Goal: Check status

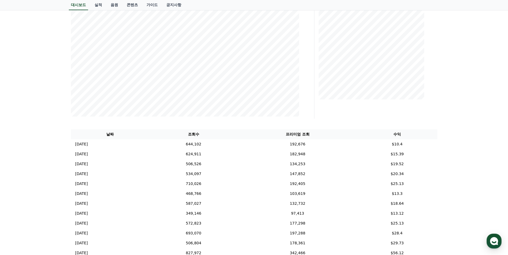
scroll to position [107, 0]
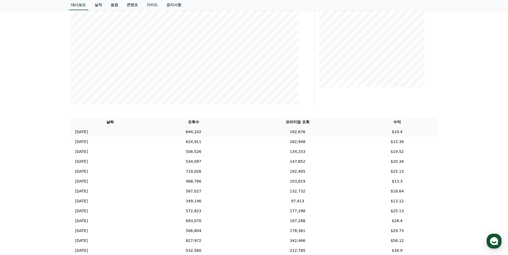
click at [176, 135] on td "644,102" at bounding box center [193, 132] width 89 height 10
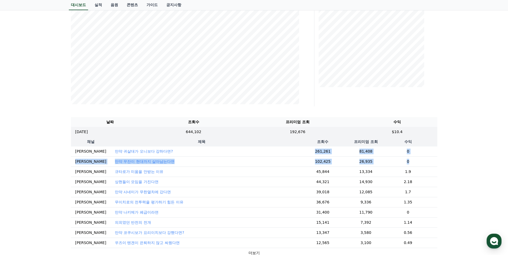
drag, startPoint x: 410, startPoint y: 161, endPoint x: 291, endPoint y: 150, distance: 119.9
click at [291, 150] on tbody "안이메 만약 귀살대가 오니보다 강하다면? 261,261 81,408 0 안이메 만약 무잔이 현대까지 살아남는다면 102,425 26,935 0…" at bounding box center [254, 203] width 366 height 112
drag, startPoint x: 291, startPoint y: 150, endPoint x: 286, endPoint y: 152, distance: 5.2
click at [293, 152] on td "261,261" at bounding box center [323, 152] width 60 height 10
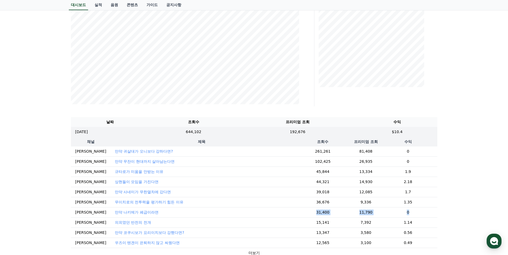
drag, startPoint x: 407, startPoint y: 208, endPoint x: 306, endPoint y: 210, distance: 100.9
click at [306, 210] on tr "안이메 만약 나키메가 폐급이라면 31,400 11,790 0" at bounding box center [254, 212] width 366 height 10
drag, startPoint x: 306, startPoint y: 210, endPoint x: 301, endPoint y: 212, distance: 4.8
click at [301, 212] on td "31,400" at bounding box center [323, 212] width 60 height 10
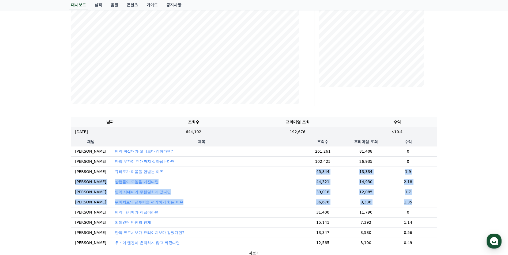
drag, startPoint x: 299, startPoint y: 171, endPoint x: 410, endPoint y: 202, distance: 114.9
click at [410, 202] on tbody "안이메 만약 귀살대가 오니보다 강하다면? 261,261 81,408 0 안이메 만약 무잔이 현대까지 살아남는다면 102,425 26,935 0…" at bounding box center [254, 203] width 366 height 112
drag, startPoint x: 410, startPoint y: 202, endPoint x: 403, endPoint y: 203, distance: 6.2
click at [403, 203] on td "1.35" at bounding box center [408, 202] width 58 height 10
drag, startPoint x: 403, startPoint y: 203, endPoint x: 73, endPoint y: 172, distance: 331.4
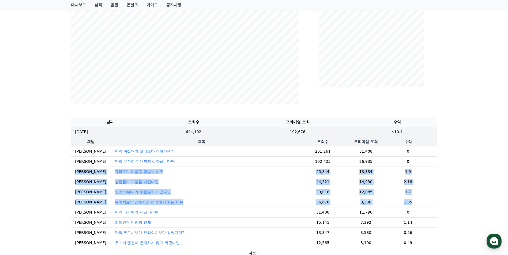
click at [73, 172] on tbody "안이메 만약 귀살대가 오니보다 강하다면? 261,261 81,408 0 안이메 만약 무잔이 현대까지 살아남는다면 102,425 26,935 0…" at bounding box center [254, 203] width 366 height 112
click at [71, 172] on td "[PERSON_NAME]" at bounding box center [91, 172] width 40 height 10
drag, startPoint x: 73, startPoint y: 172, endPoint x: 408, endPoint y: 210, distance: 337.5
click at [409, 210] on tbody "안이메 만약 귀살대가 오니보다 강하다면? 261,261 81,408 0 안이메 만약 무잔이 현대까지 살아남는다면 102,425 26,935 0…" at bounding box center [254, 203] width 366 height 112
drag, startPoint x: 408, startPoint y: 210, endPoint x: 385, endPoint y: 209, distance: 23.1
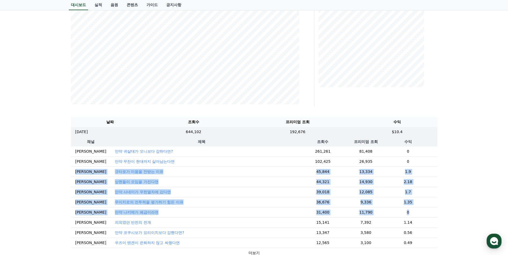
click at [385, 209] on td "0" at bounding box center [408, 212] width 58 height 10
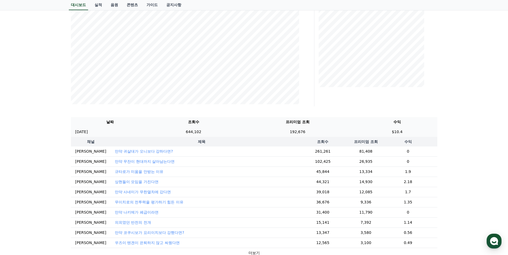
click at [293, 133] on td "192,676" at bounding box center [297, 132] width 119 height 10
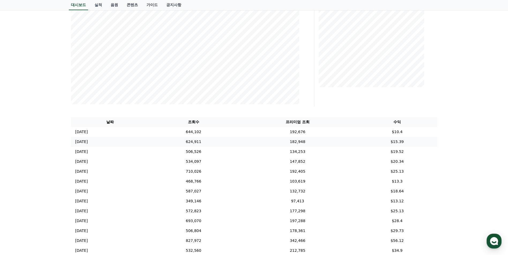
click at [300, 144] on td "182,948" at bounding box center [297, 142] width 119 height 10
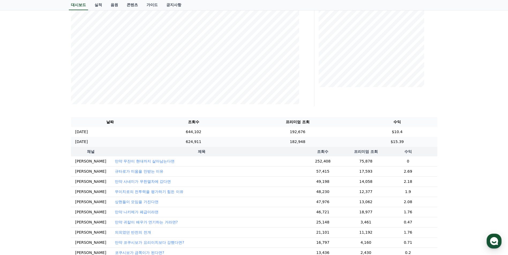
click at [299, 144] on td "182,948" at bounding box center [297, 142] width 119 height 10
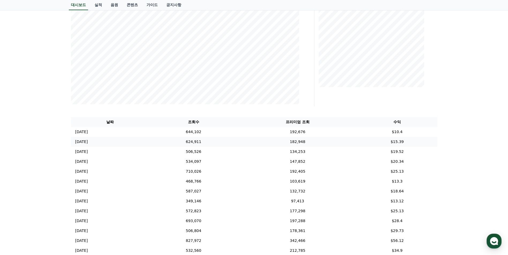
click at [294, 137] on td "182,948" at bounding box center [297, 142] width 119 height 10
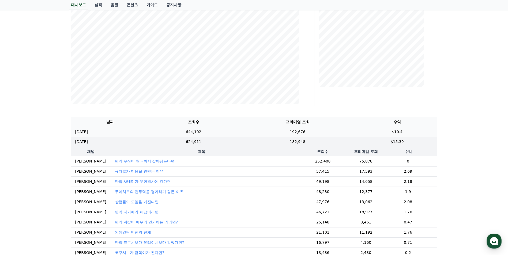
click at [294, 132] on td "192,676" at bounding box center [297, 132] width 119 height 10
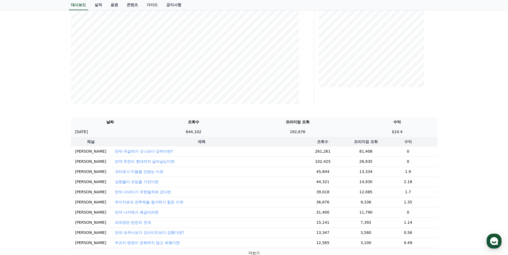
click at [293, 133] on td "192,676" at bounding box center [297, 132] width 119 height 10
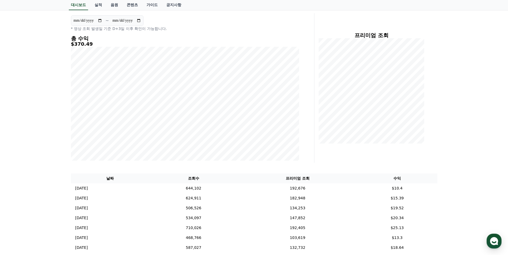
scroll to position [54, 0]
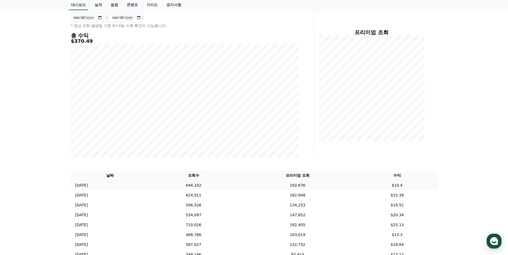
click at [225, 183] on td "644,102" at bounding box center [193, 186] width 89 height 10
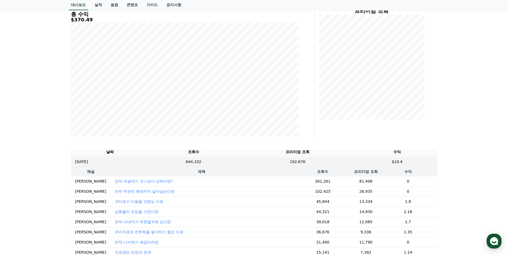
scroll to position [80, 0]
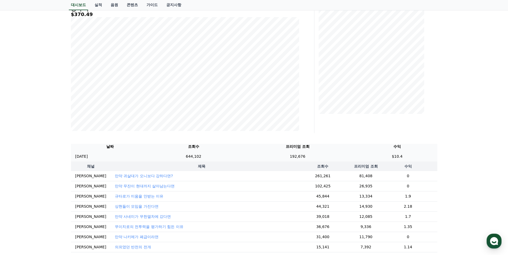
click at [377, 157] on td "$10.4" at bounding box center [397, 157] width 80 height 10
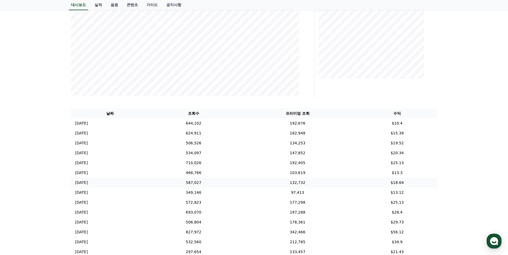
scroll to position [134, 0]
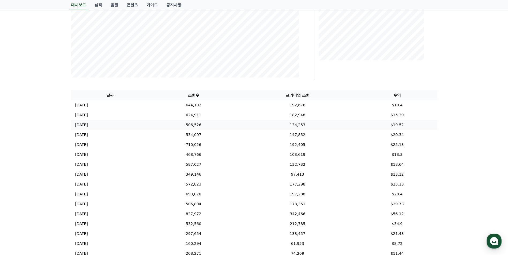
click at [405, 124] on td "$19.52" at bounding box center [397, 125] width 80 height 10
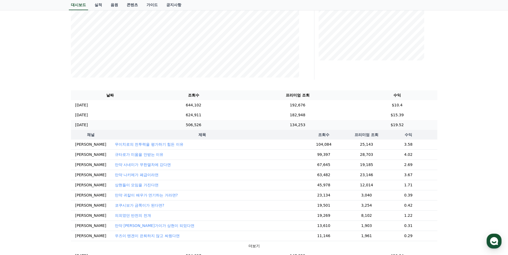
click at [395, 127] on td "$19.52" at bounding box center [397, 125] width 80 height 10
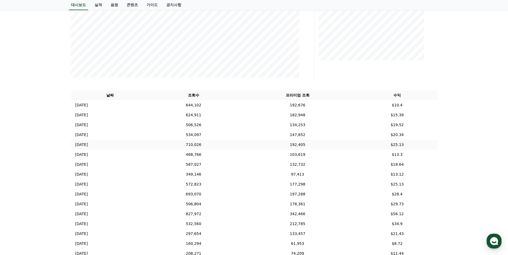
click at [404, 145] on td "$25.13" at bounding box center [397, 145] width 80 height 10
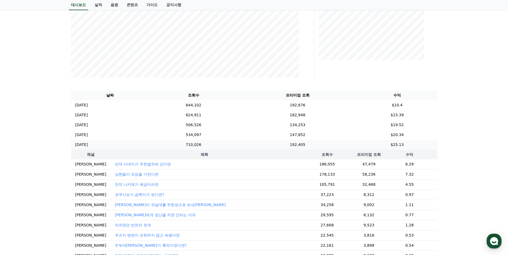
click at [404, 145] on td "$25.13" at bounding box center [397, 145] width 80 height 10
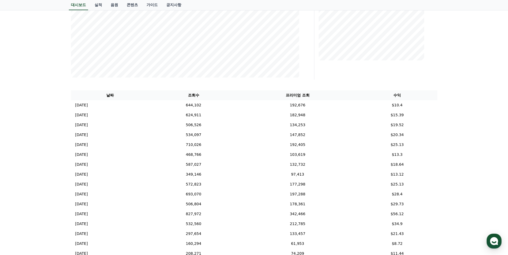
click at [57, 118] on div "**********" at bounding box center [254, 98] width 508 height 390
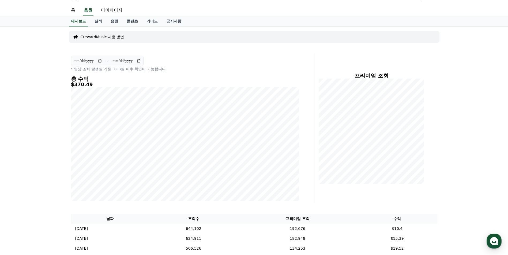
scroll to position [0, 0]
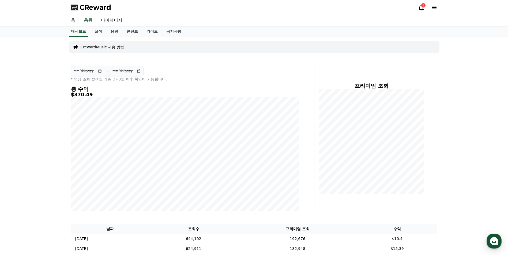
click at [420, 5] on icon at bounding box center [421, 7] width 6 height 6
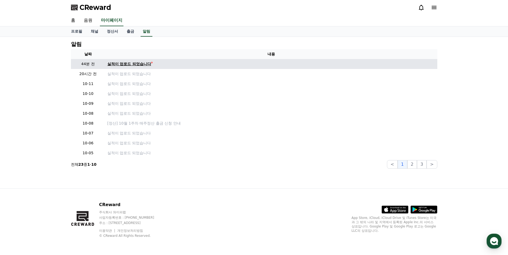
click at [131, 64] on div "실적이 업로드 되었습니다" at bounding box center [129, 64] width 44 height 6
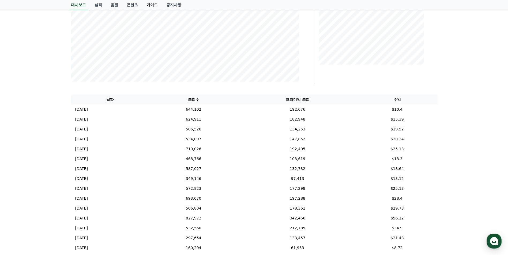
scroll to position [134, 0]
